Goal: Information Seeking & Learning: Learn about a topic

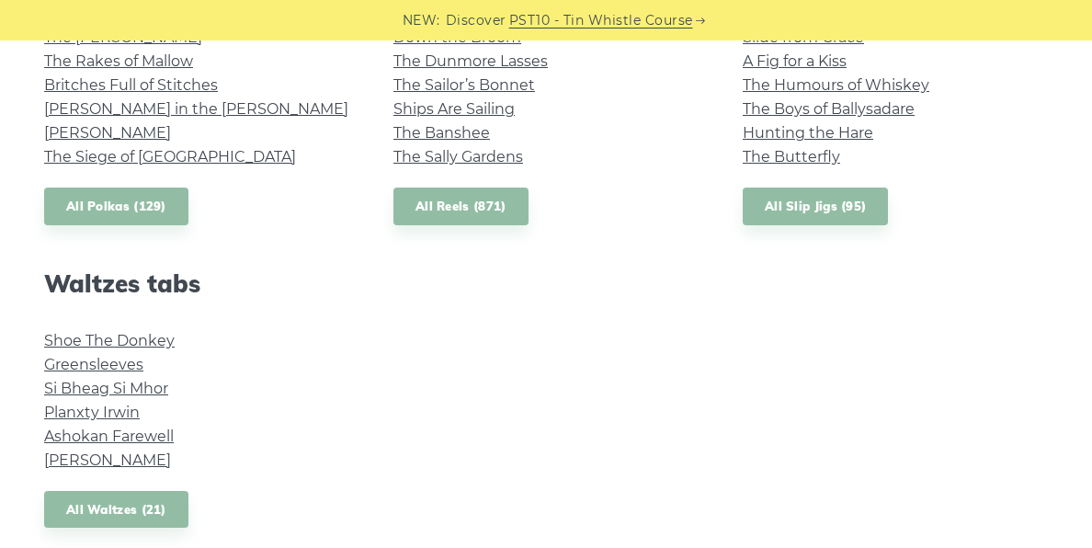
scroll to position [1433, 0]
click at [135, 502] on link "All Waltzes (21)" at bounding box center [116, 509] width 144 height 38
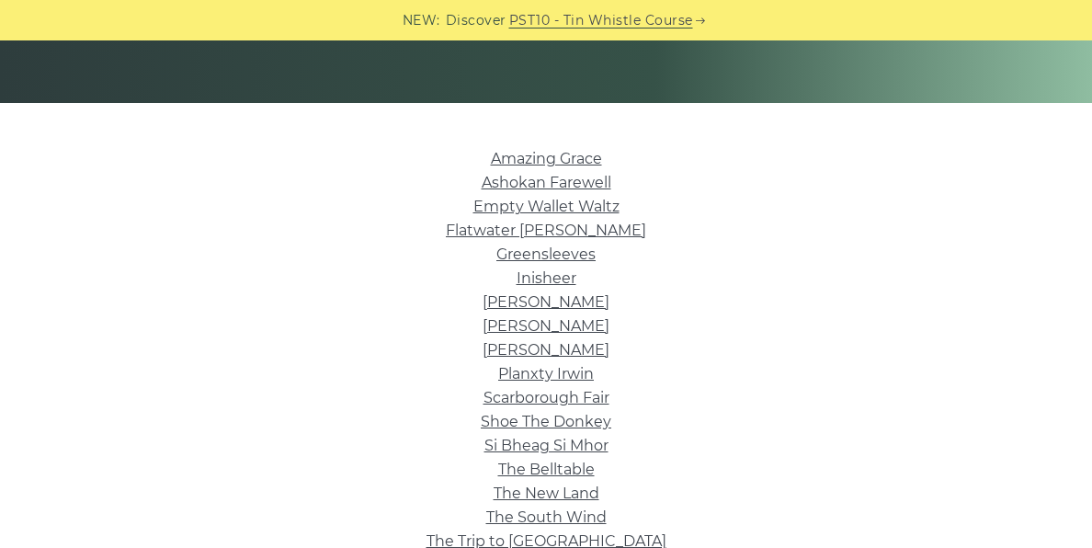
scroll to position [383, 0]
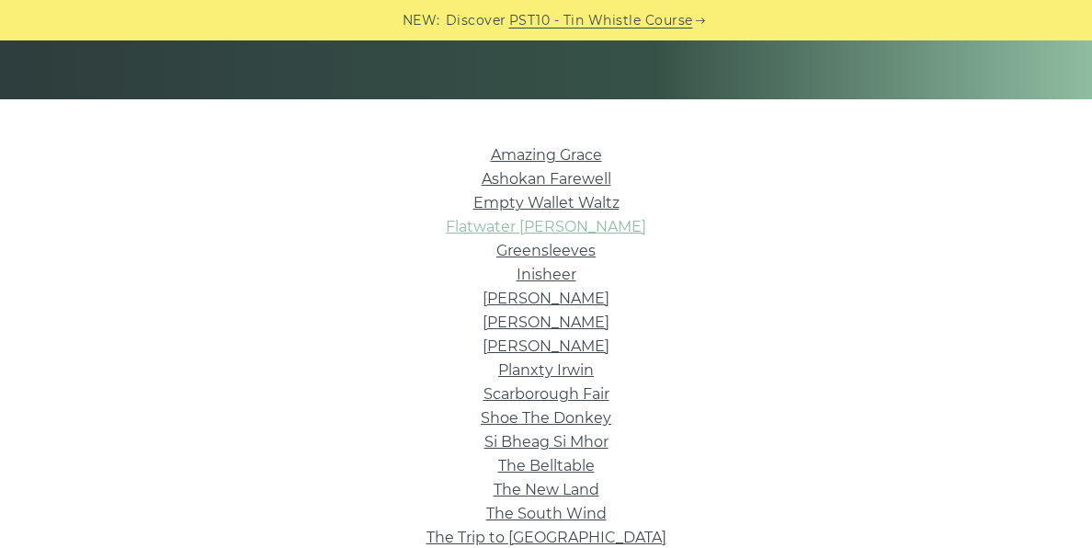
click at [581, 232] on link "Flatwater [PERSON_NAME]" at bounding box center [546, 226] width 200 height 17
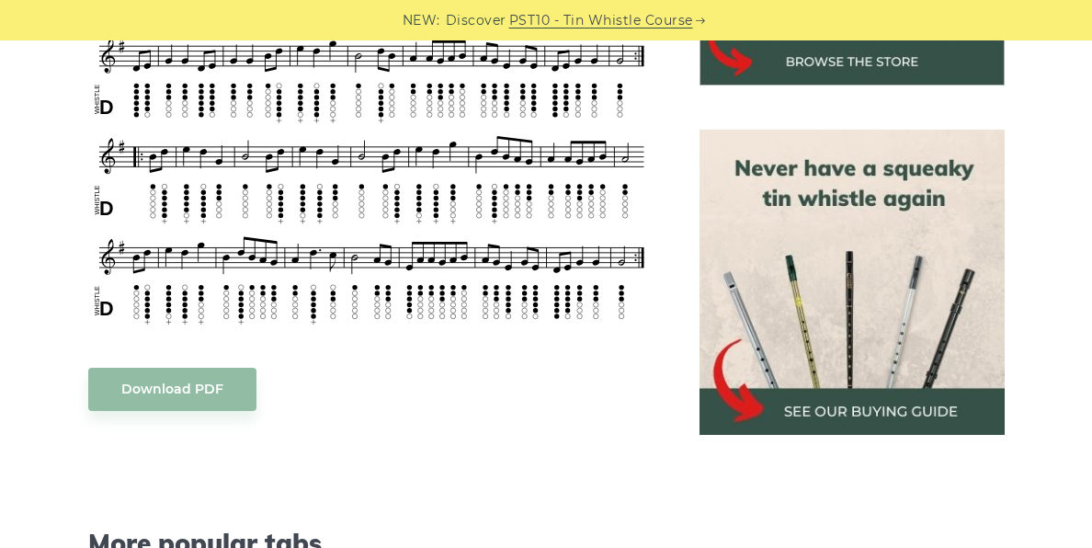
scroll to position [748, 0]
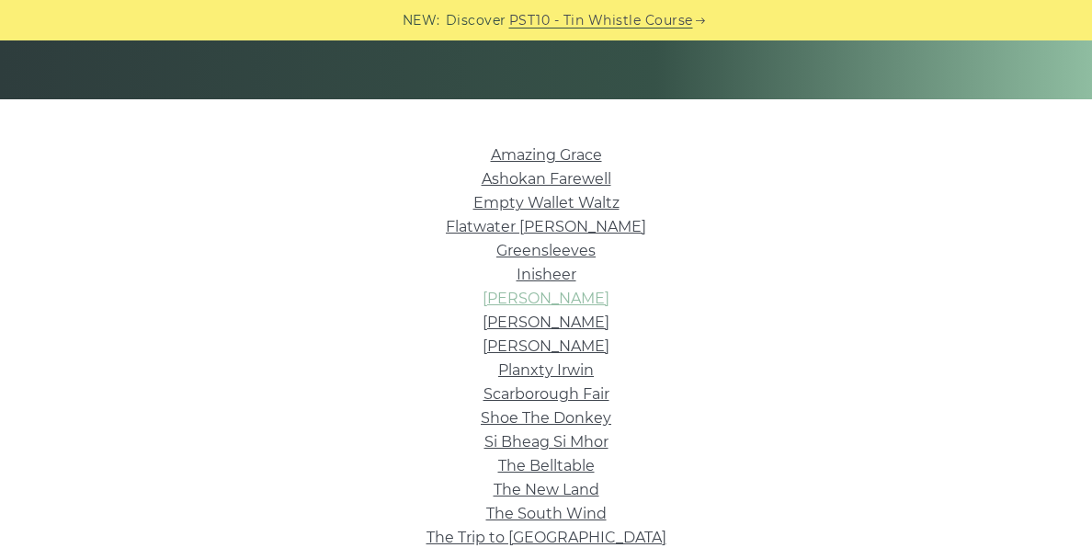
click at [522, 301] on link "[PERSON_NAME]" at bounding box center [545, 297] width 127 height 17
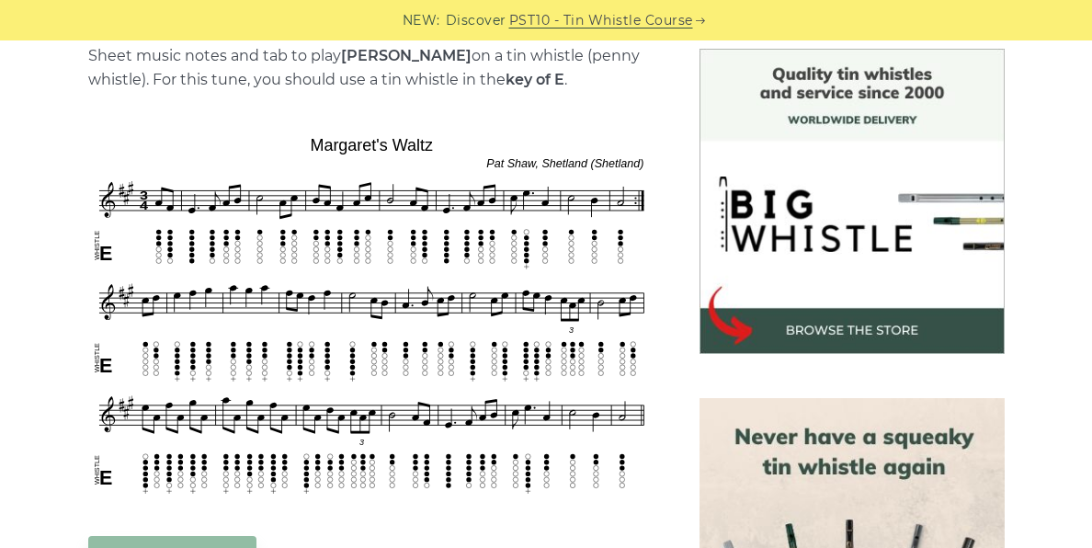
scroll to position [479, 0]
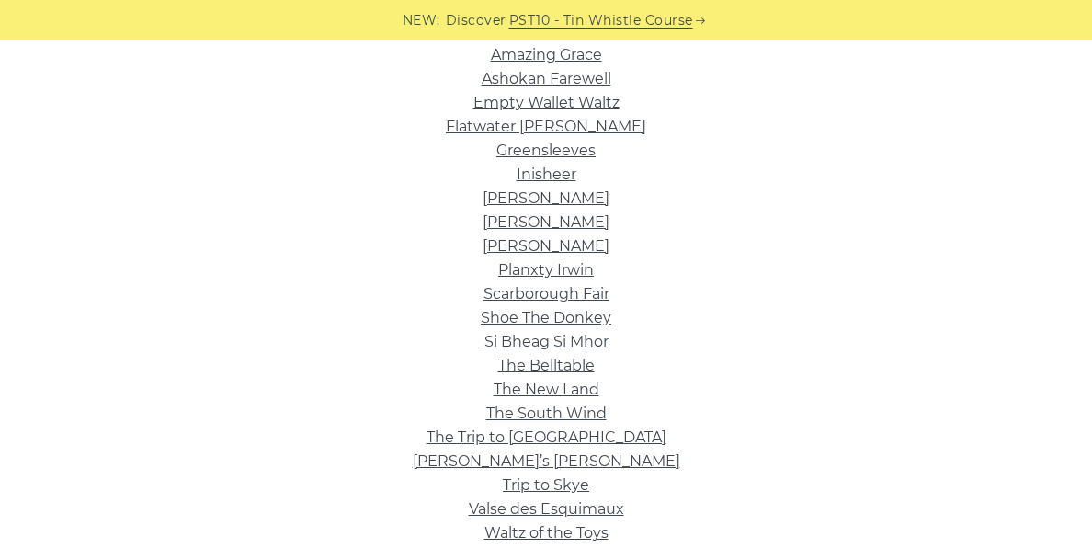
scroll to position [494, 0]
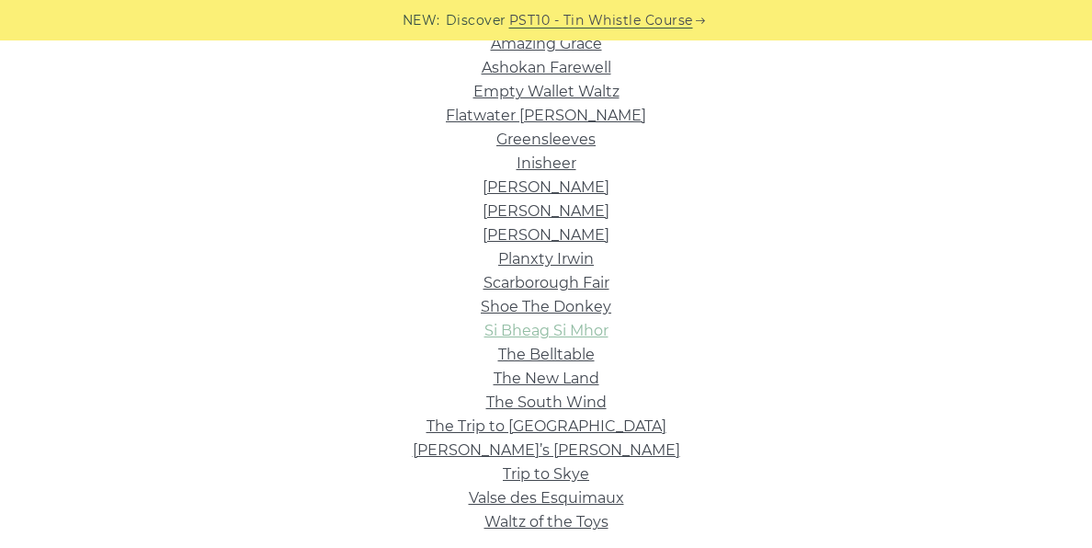
click at [572, 324] on link "Si­ Bheag Si­ Mhor" at bounding box center [546, 330] width 124 height 17
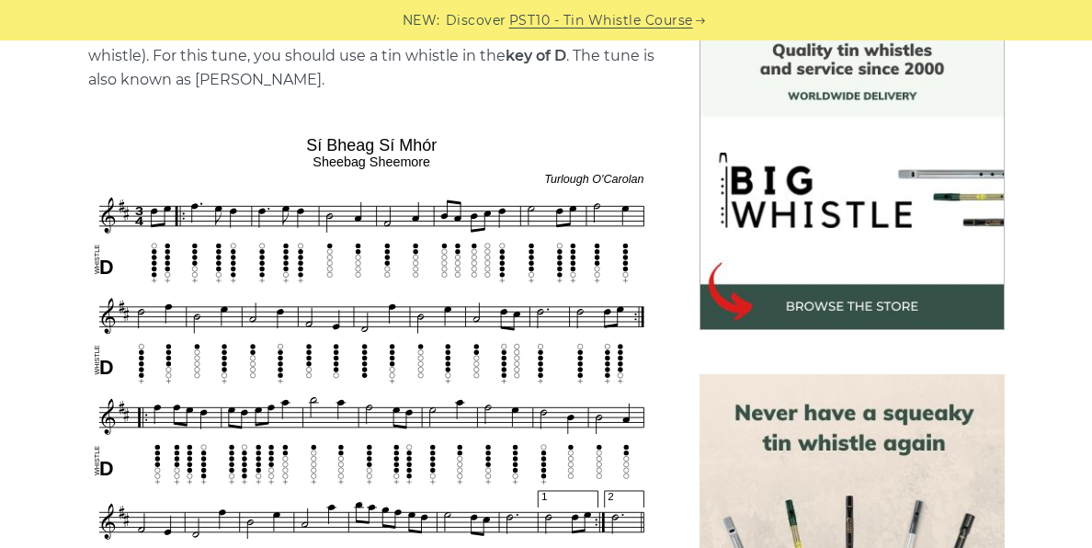
scroll to position [501, 0]
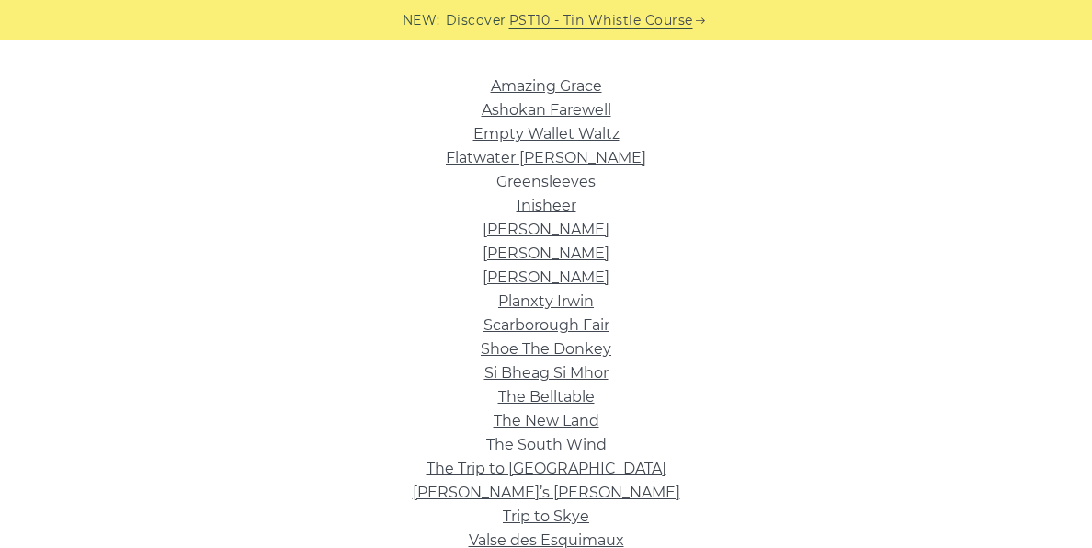
scroll to position [450, 0]
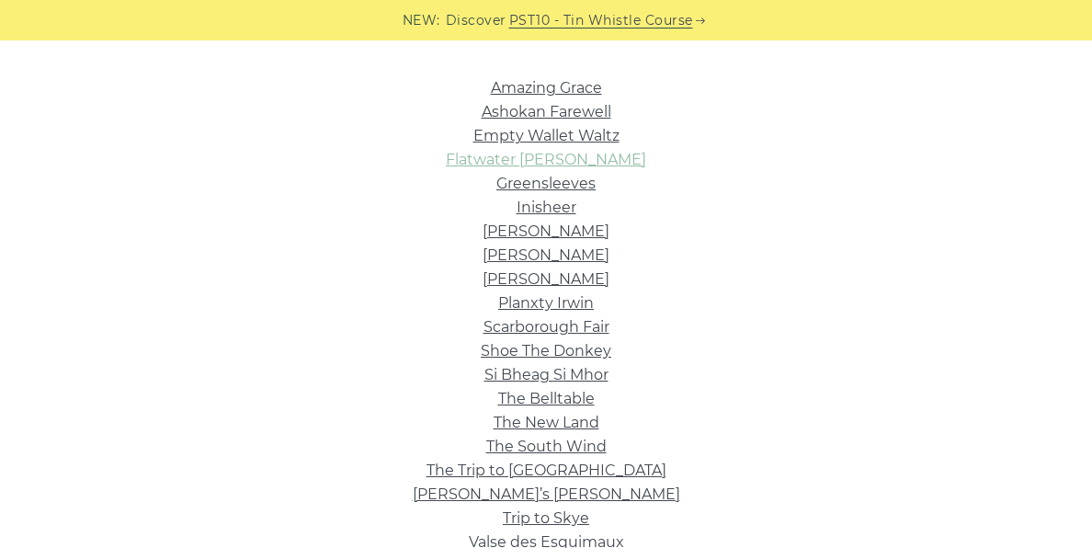
click at [552, 164] on link "Flatwater [PERSON_NAME]" at bounding box center [546, 159] width 200 height 17
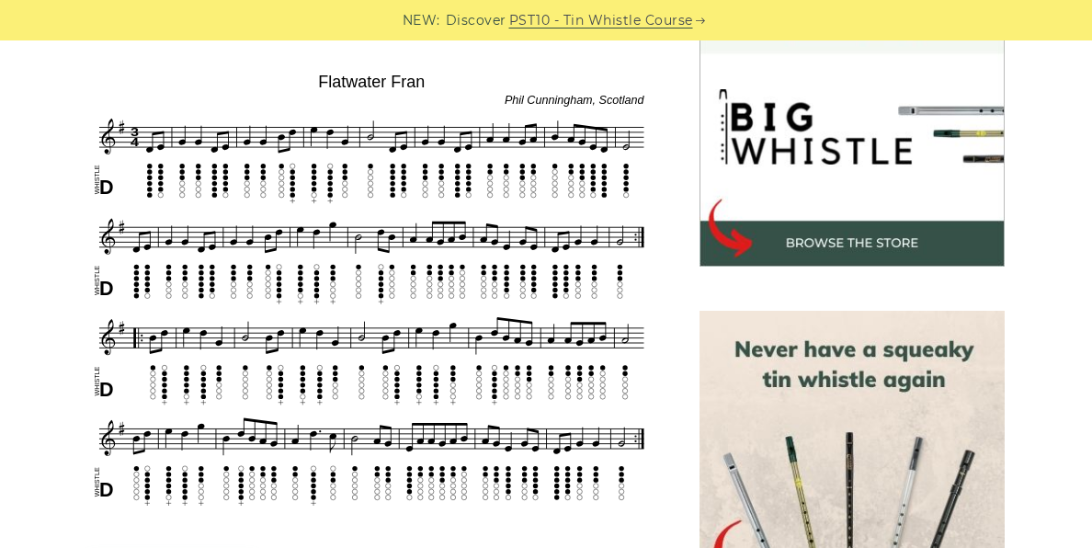
scroll to position [562, 0]
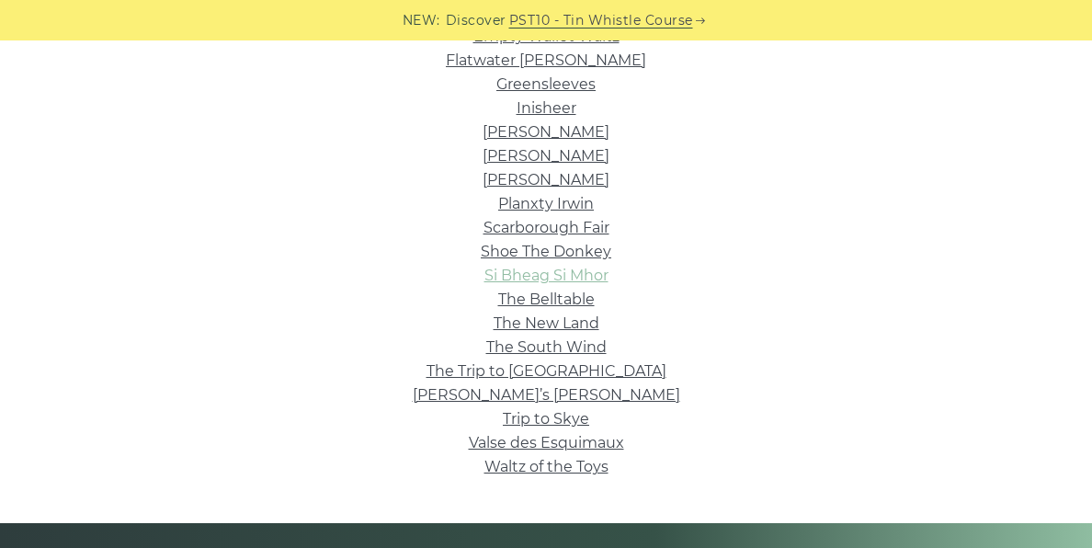
scroll to position [555, 0]
